Goal: Task Accomplishment & Management: Complete application form

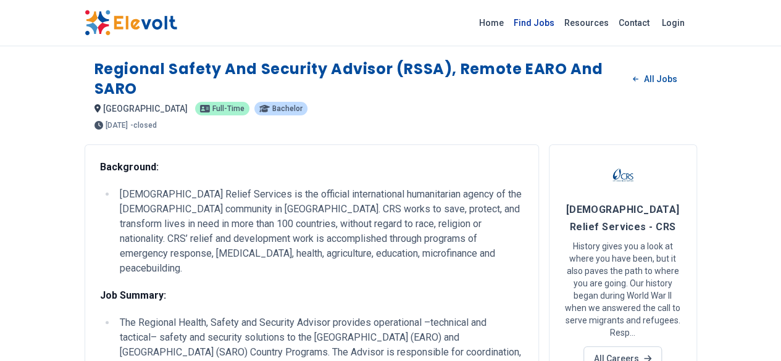
click at [559, 23] on link "Find Jobs" at bounding box center [533, 23] width 51 height 20
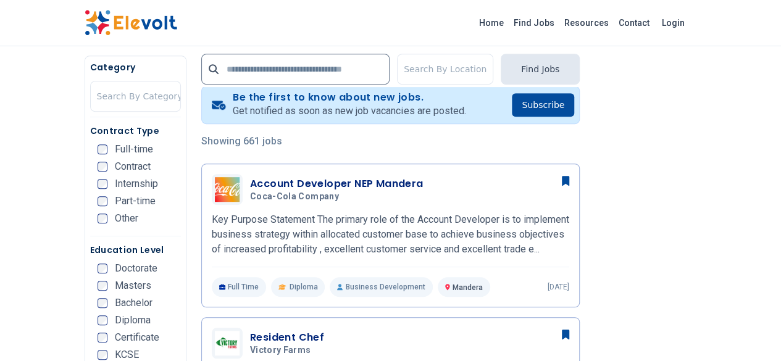
scroll to position [296, 0]
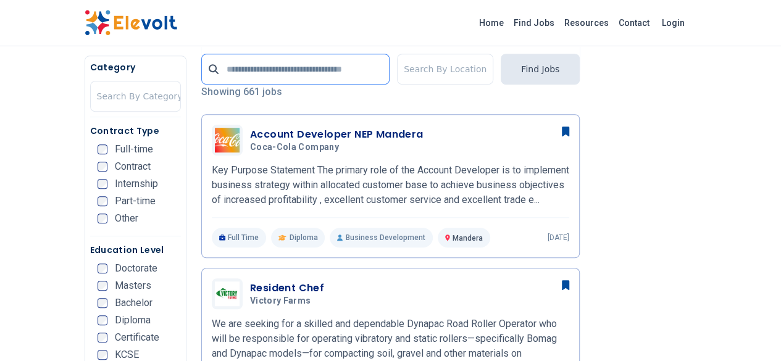
click at [291, 64] on input "text" at bounding box center [295, 69] width 188 height 31
type input "********"
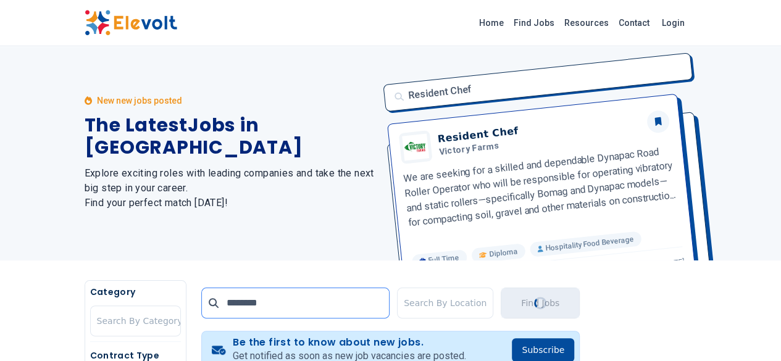
scroll to position [0, 0]
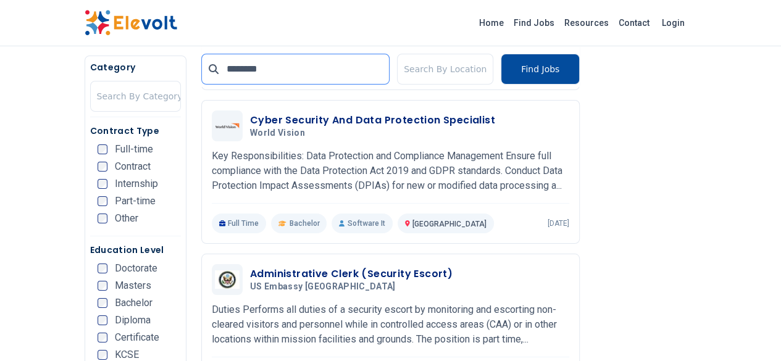
scroll to position [2220, 0]
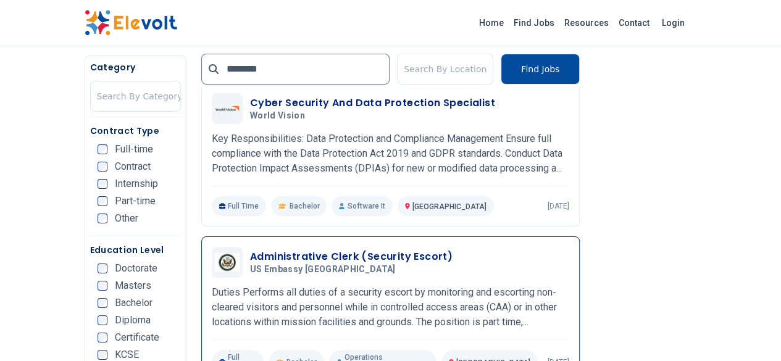
click at [342, 249] on h3 "Administrative Clerk (Security Escort)" at bounding box center [351, 256] width 202 height 15
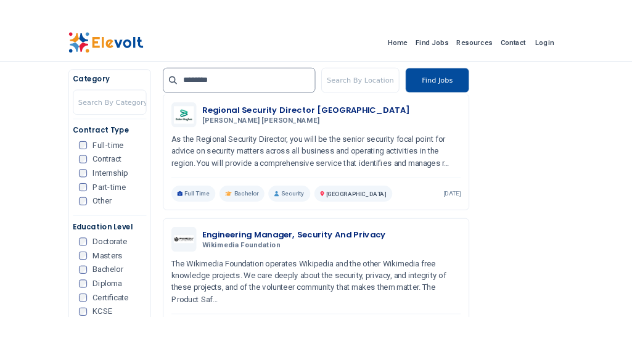
scroll to position [9, 0]
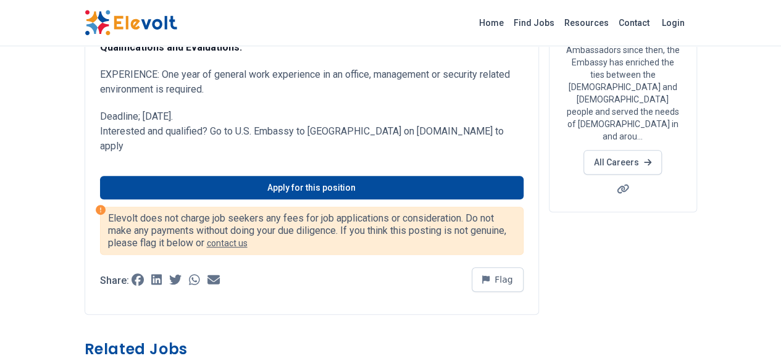
scroll to position [231, 0]
